Goal: Information Seeking & Learning: Learn about a topic

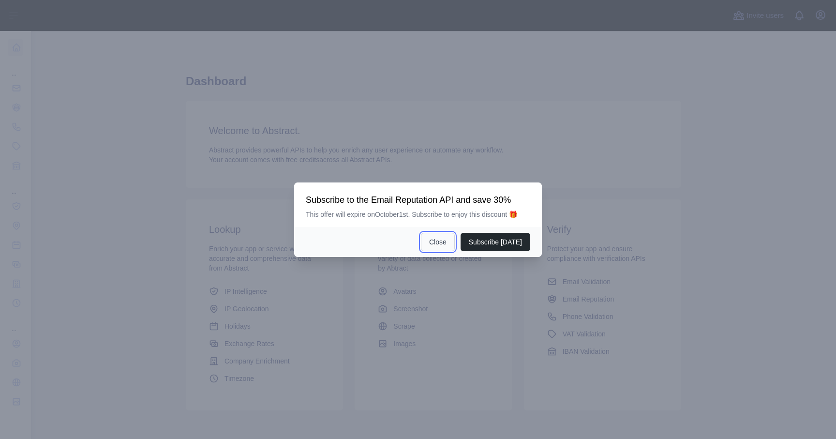
click at [454, 243] on button "Close" at bounding box center [438, 242] width 34 height 18
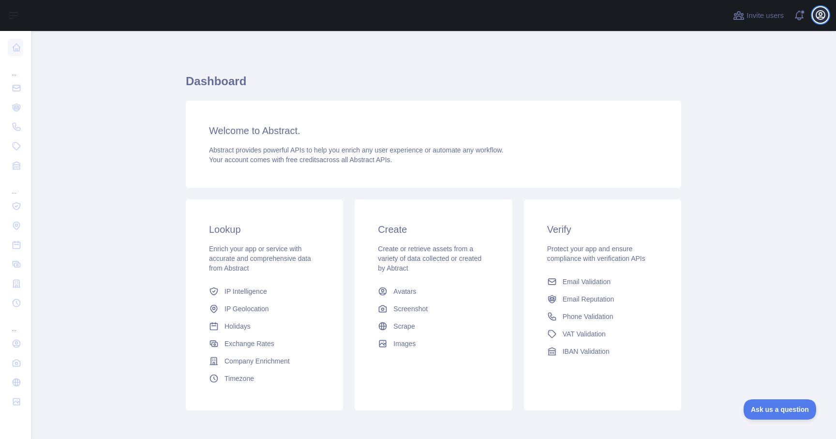
click at [824, 13] on icon "button" at bounding box center [820, 15] width 9 height 9
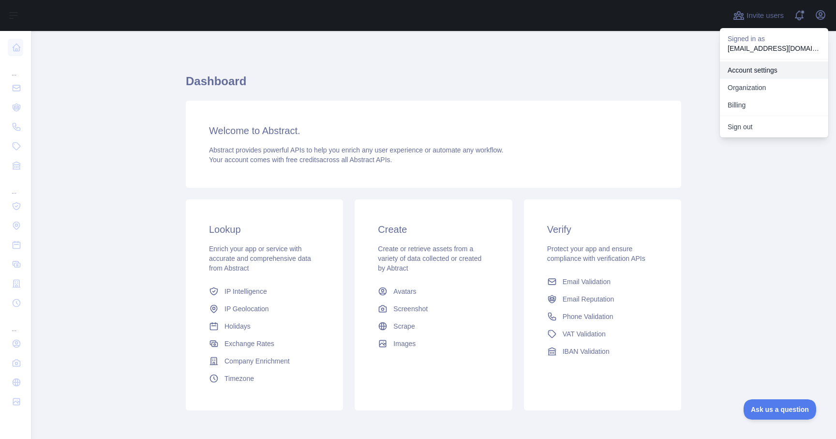
click at [770, 66] on link "Account settings" at bounding box center [774, 69] width 108 height 17
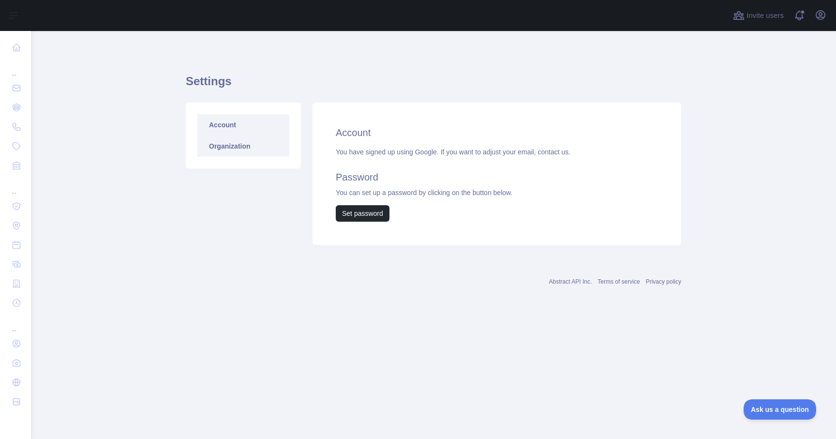
click at [241, 147] on link "Organization" at bounding box center [243, 145] width 92 height 21
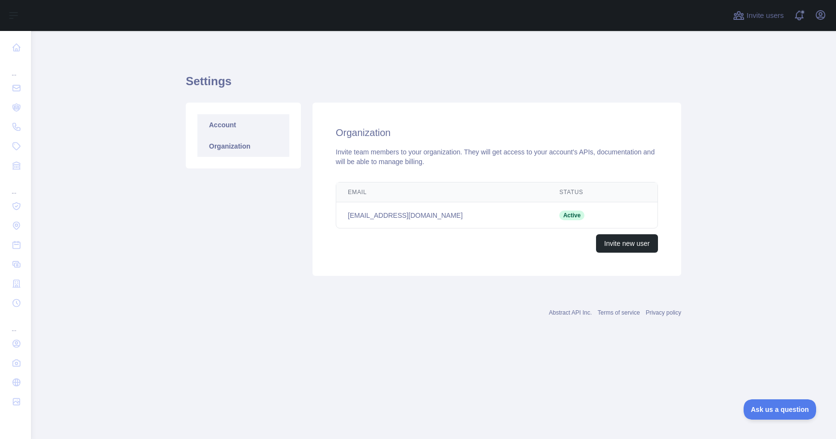
click at [229, 132] on link "Account" at bounding box center [243, 124] width 92 height 21
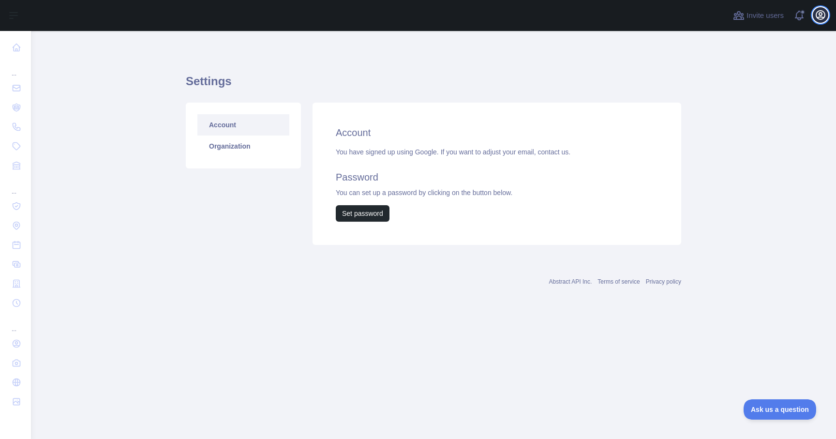
click at [824, 15] on icon "button" at bounding box center [821, 15] width 12 height 12
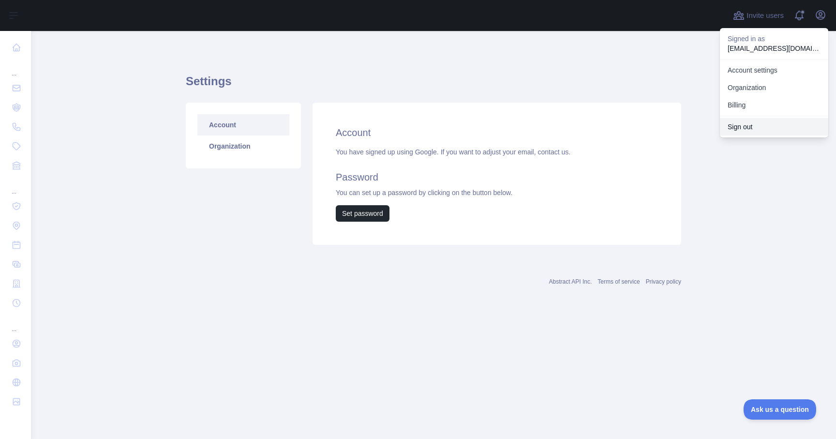
click at [748, 126] on button "Sign out" at bounding box center [774, 126] width 108 height 17
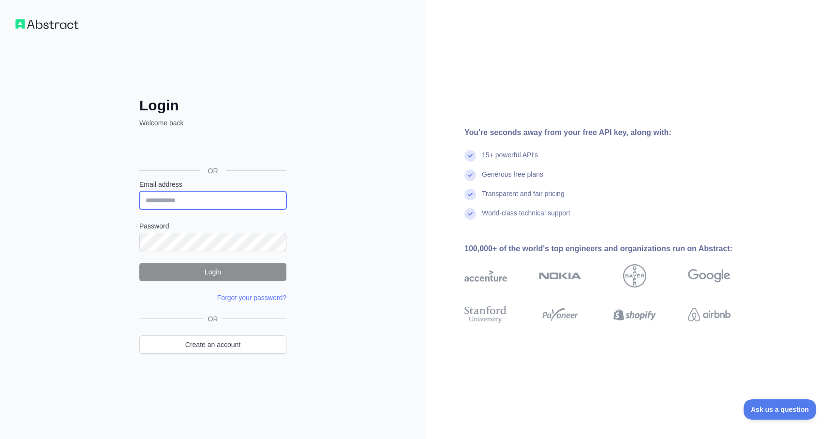
click at [189, 200] on input "Email address" at bounding box center [212, 200] width 147 height 18
paste input "**********"
type input "**********"
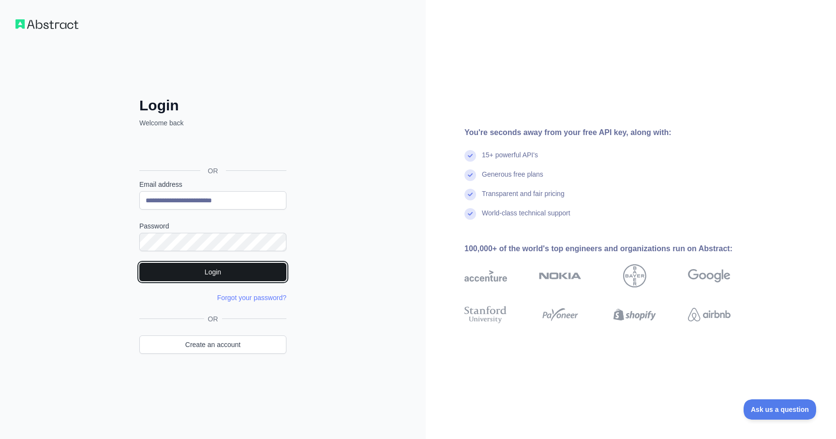
click at [213, 269] on button "Login" at bounding box center [212, 272] width 147 height 18
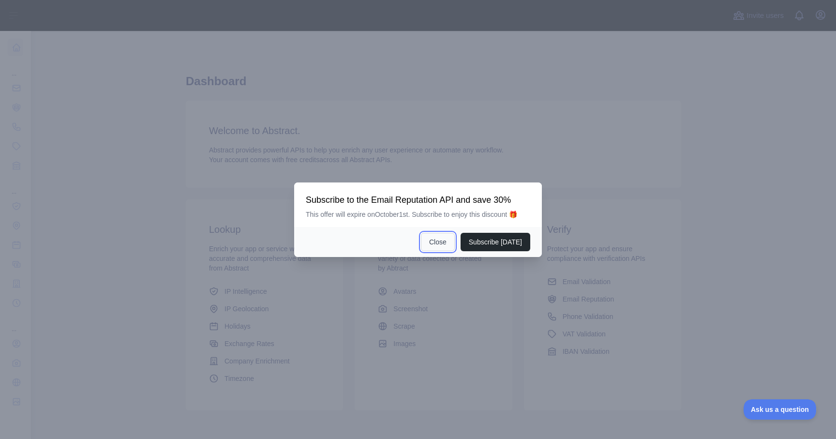
click at [446, 238] on button "Close" at bounding box center [438, 242] width 34 height 18
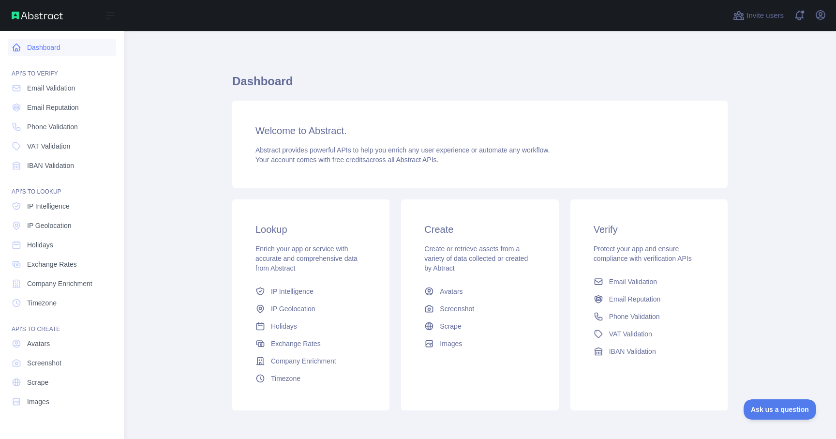
click at [19, 46] on icon at bounding box center [16, 47] width 7 height 7
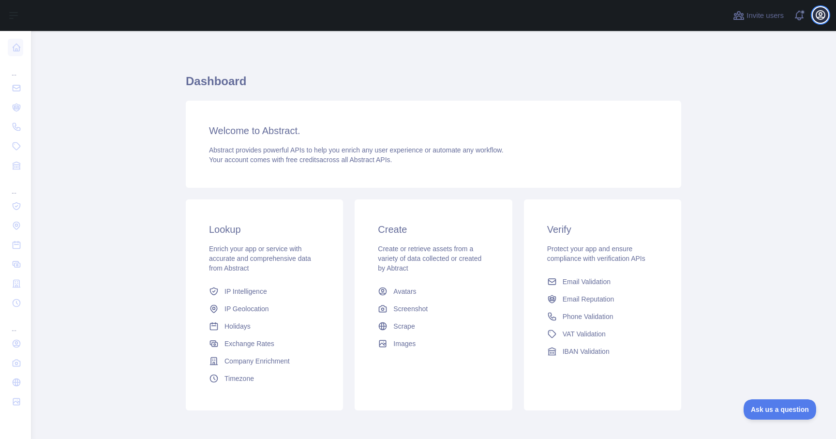
click at [824, 13] on icon "button" at bounding box center [820, 15] width 9 height 9
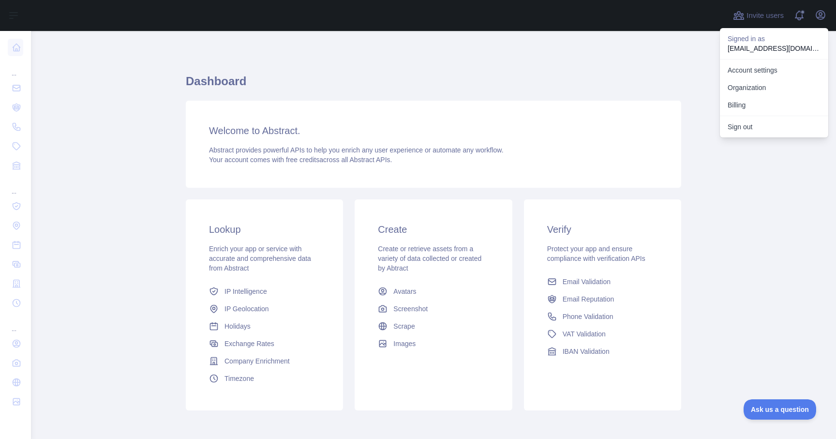
click at [759, 45] on p "[EMAIL_ADDRESS][DOMAIN_NAME]" at bounding box center [774, 49] width 93 height 10
click at [752, 83] on link "Organization" at bounding box center [774, 87] width 108 height 17
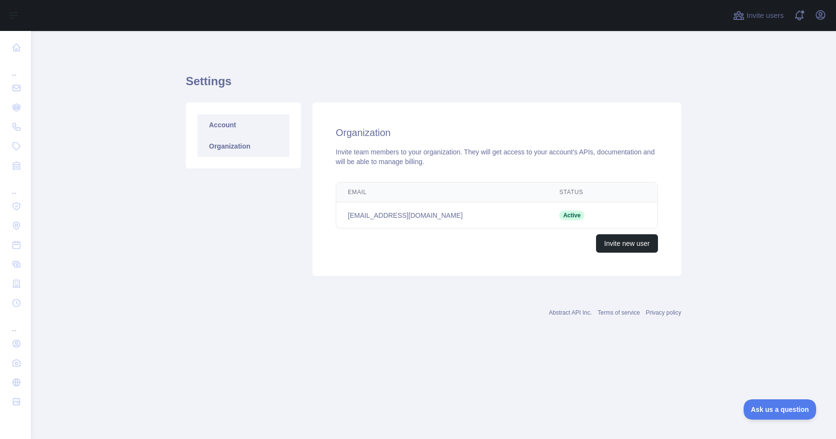
click at [224, 128] on link "Account" at bounding box center [243, 124] width 92 height 21
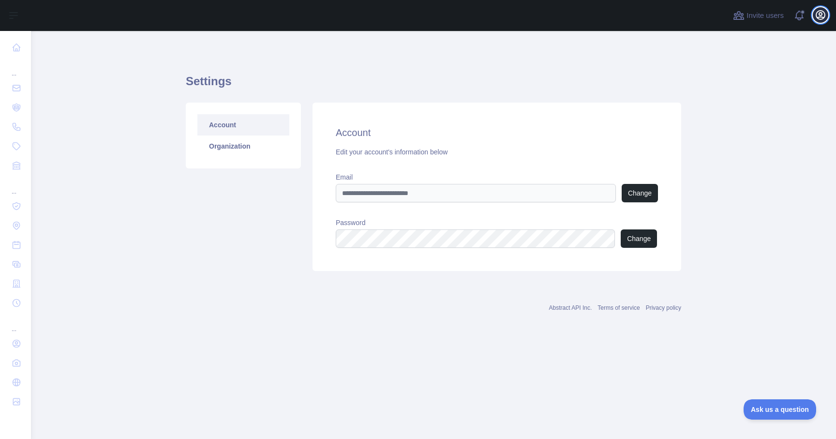
click at [822, 14] on icon "button" at bounding box center [821, 15] width 12 height 12
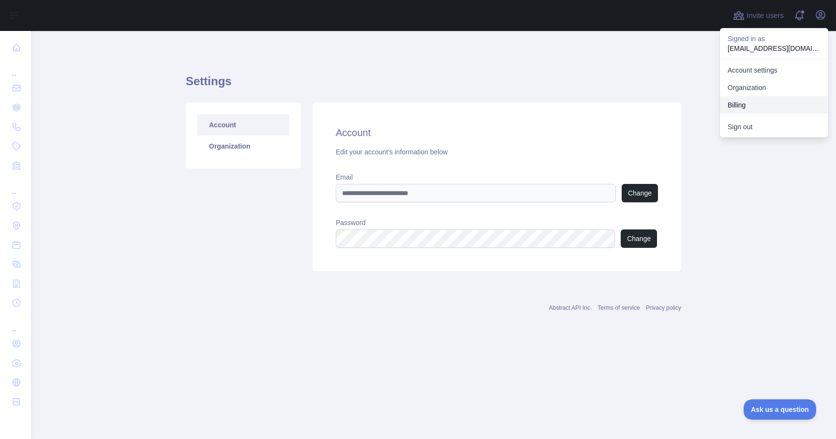
click at [748, 104] on button "Billing" at bounding box center [774, 104] width 108 height 17
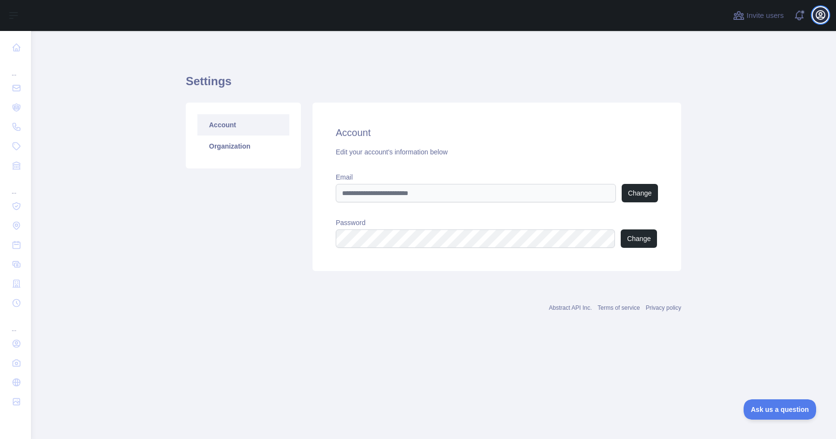
click at [822, 16] on icon "button" at bounding box center [821, 15] width 12 height 12
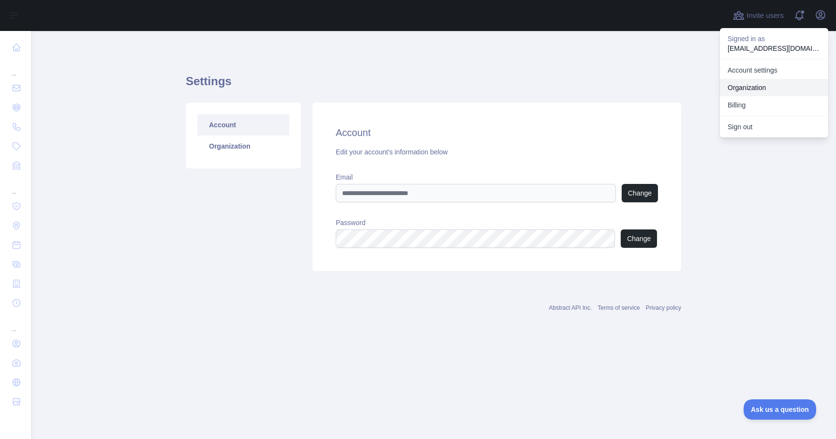
click at [753, 86] on link "Organization" at bounding box center [774, 87] width 108 height 17
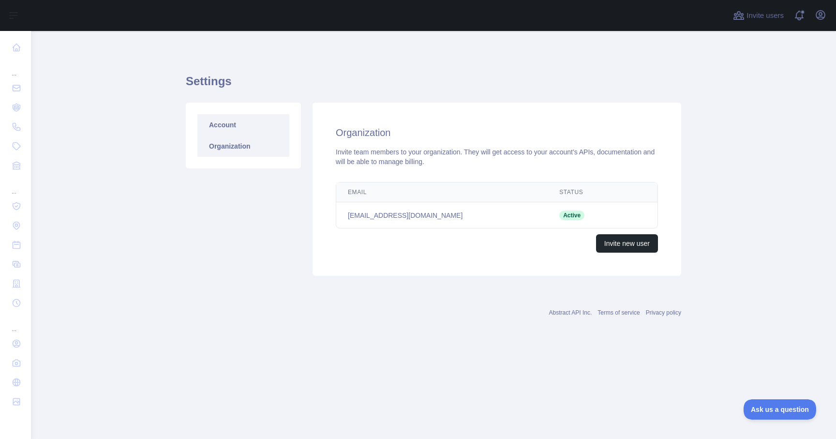
click at [229, 121] on link "Account" at bounding box center [243, 124] width 92 height 21
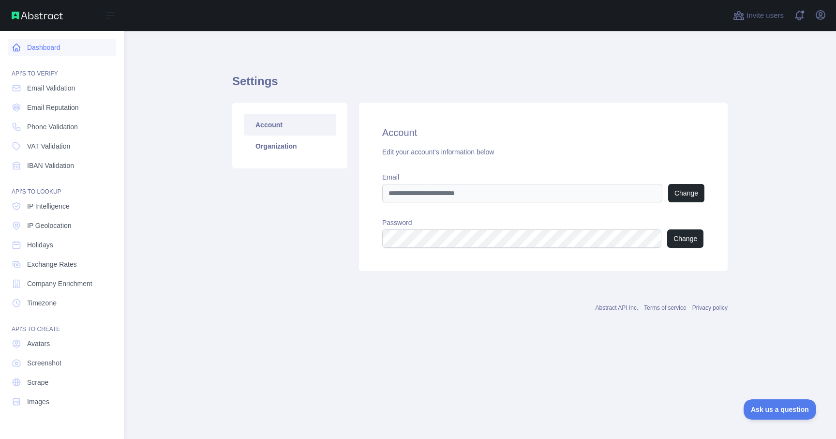
click at [42, 47] on link "Dashboard" at bounding box center [62, 47] width 108 height 17
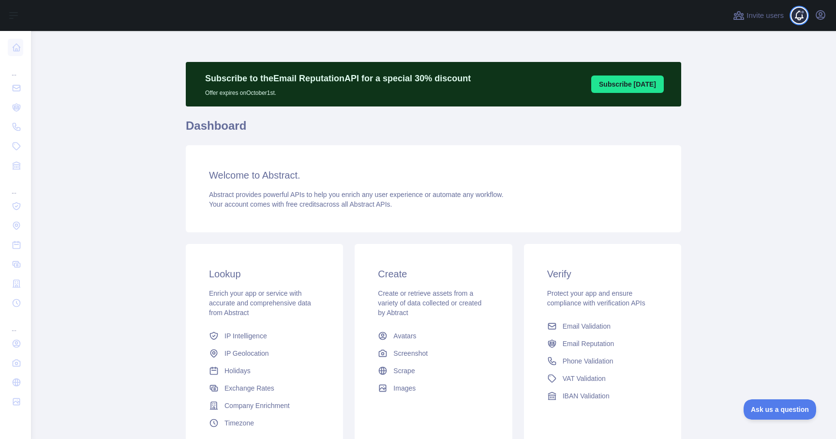
click at [800, 15] on span at bounding box center [802, 15] width 19 height 31
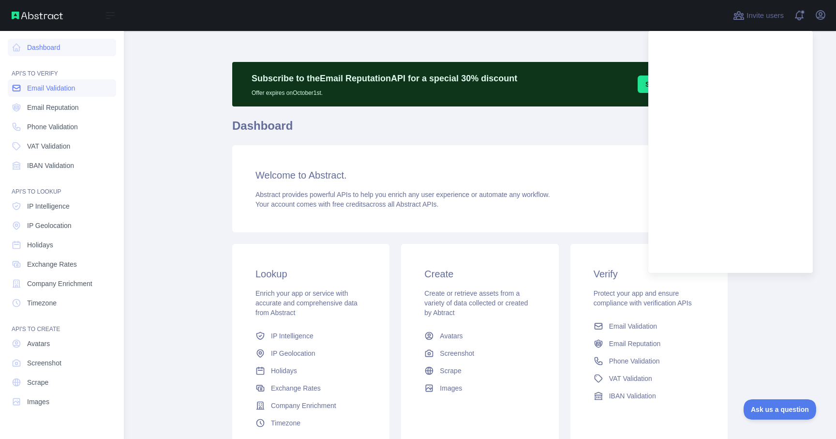
click at [63, 89] on span "Email Validation" at bounding box center [51, 88] width 48 height 10
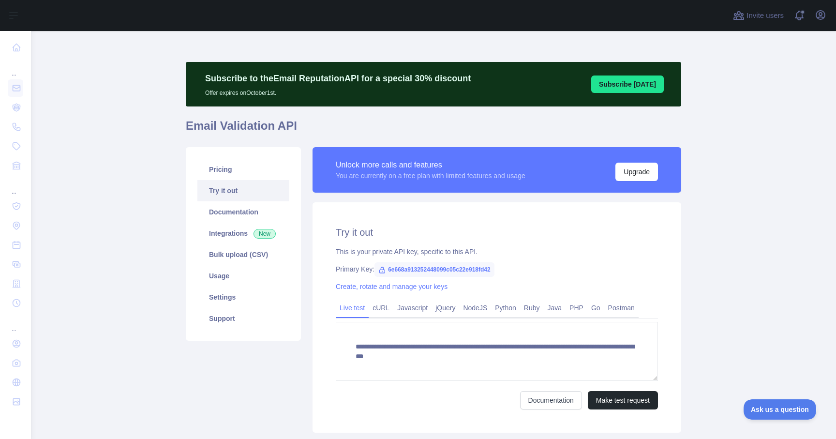
click at [421, 269] on span "6e668a913252448099c05c22e918fd42" at bounding box center [434, 269] width 120 height 15
click at [222, 299] on link "Settings" at bounding box center [243, 296] width 92 height 21
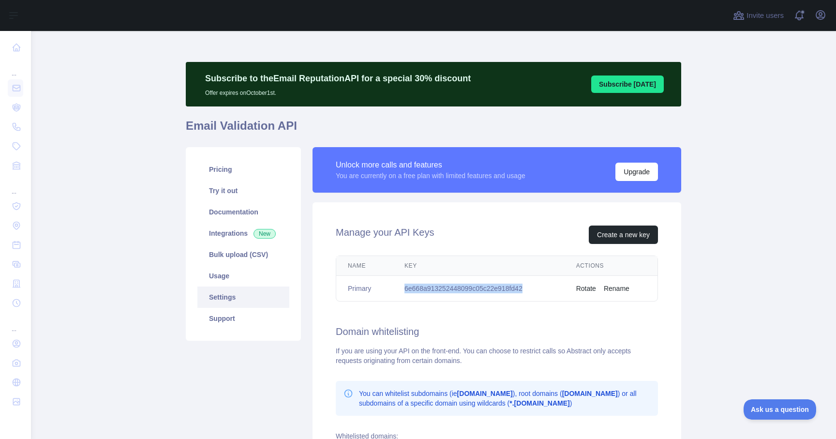
drag, startPoint x: 403, startPoint y: 287, endPoint x: 536, endPoint y: 285, distance: 133.5
click at [536, 285] on td "6e668a913252448099c05c22e918fd42" at bounding box center [479, 289] width 172 height 26
copy td "6e668a913252448099c05c22e918fd42"
click at [159, 164] on main "Subscribe to the Email Reputation API for a special 30 % discount Offer expires…" at bounding box center [433, 235] width 805 height 408
click at [159, 100] on main "Subscribe to the Email Reputation API for a special 30 % discount Offer expires…" at bounding box center [433, 235] width 805 height 408
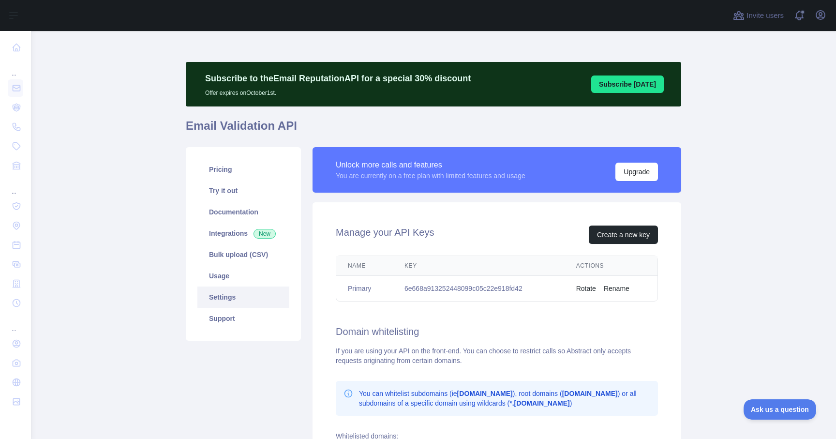
click at [65, 163] on main "Subscribe to the Email Reputation API for a special 30 % discount Offer expires…" at bounding box center [433, 235] width 805 height 408
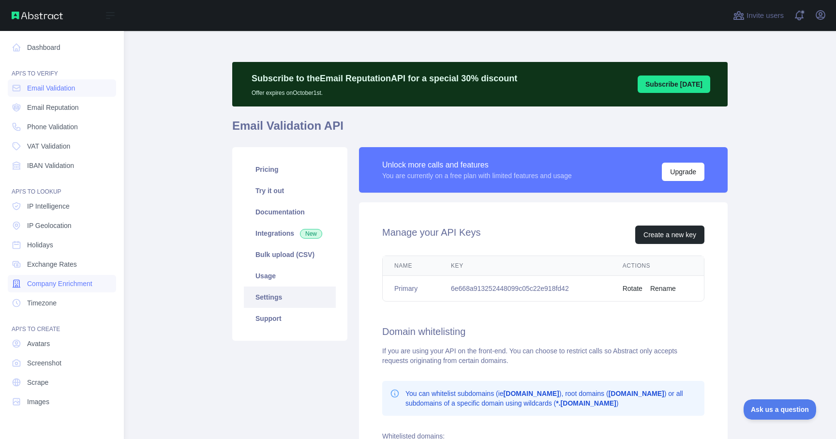
click at [86, 286] on span "Company Enrichment" at bounding box center [59, 284] width 65 height 10
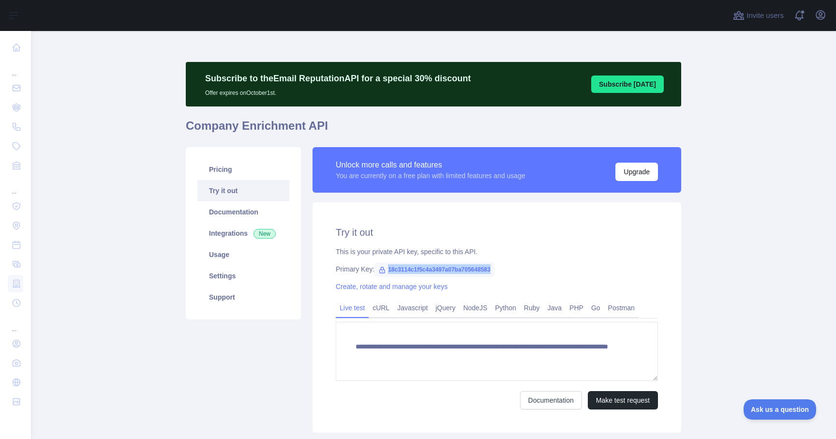
drag, startPoint x: 389, startPoint y: 269, endPoint x: 504, endPoint y: 271, distance: 115.2
click at [494, 271] on span "18c3114c1f5c4a3497a07ba705648583" at bounding box center [434, 269] width 120 height 15
copy span "18c3114c1f5c4a3497a07ba705648583"
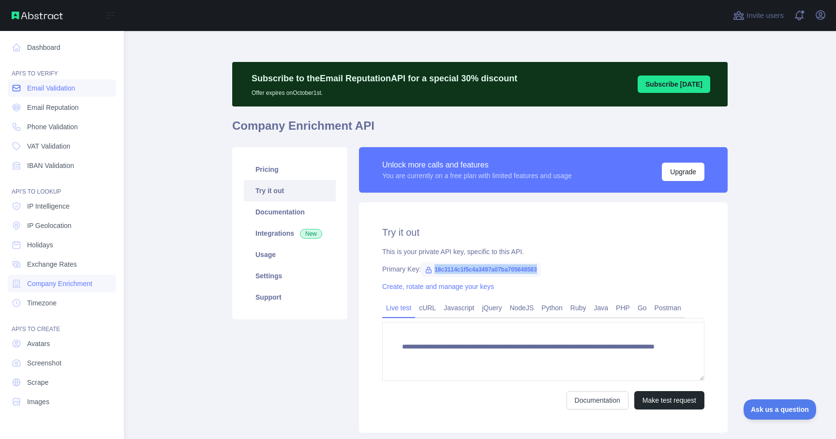
click at [46, 89] on span "Email Validation" at bounding box center [51, 88] width 48 height 10
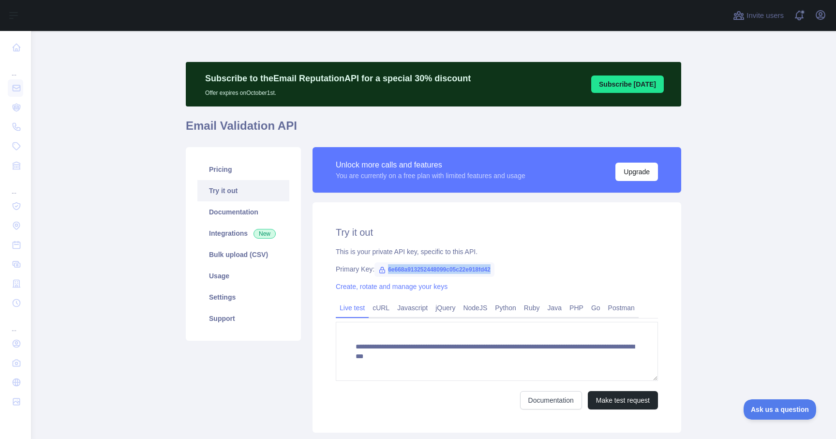
drag, startPoint x: 389, startPoint y: 269, endPoint x: 509, endPoint y: 269, distance: 120.5
click at [494, 269] on span "6e668a913252448099c05c22e918fd42" at bounding box center [434, 269] width 120 height 15
copy span "6e668a913252448099c05c22e918fd42"
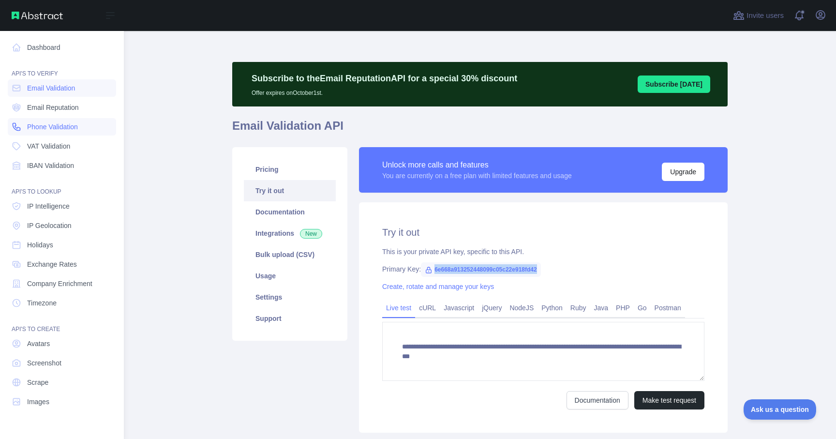
click at [42, 129] on span "Phone Validation" at bounding box center [52, 127] width 51 height 10
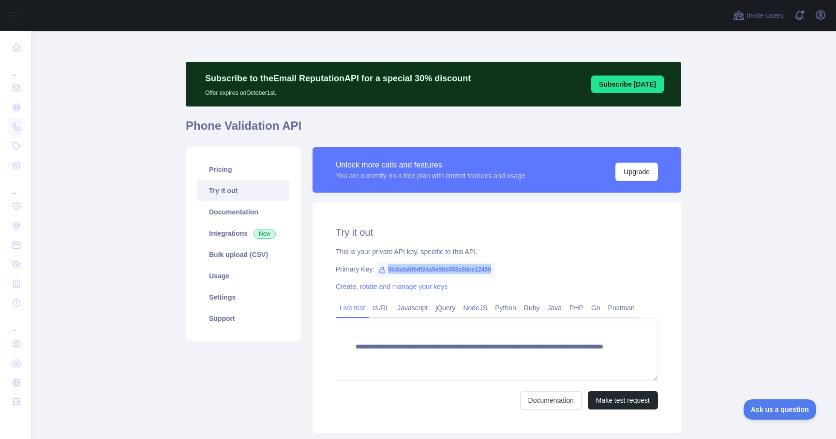
drag, startPoint x: 388, startPoint y: 269, endPoint x: 508, endPoint y: 268, distance: 120.9
click at [495, 268] on span "0b3ada6fbdf24a5e9bb558a36bc12450" at bounding box center [434, 269] width 120 height 15
copy span "0b3ada6fbdf24a5e9bb558a36bc12450"
